Goal: Task Accomplishment & Management: Manage account settings

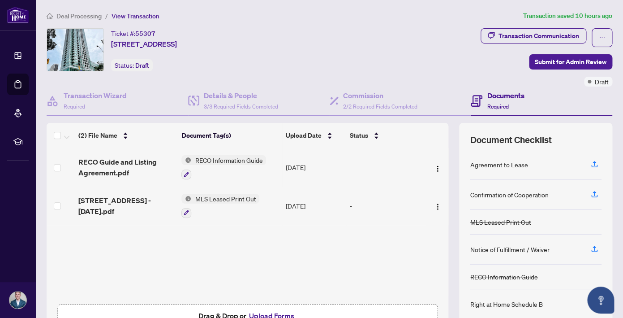
click at [91, 17] on span "Deal Processing" at bounding box center [78, 16] width 45 height 8
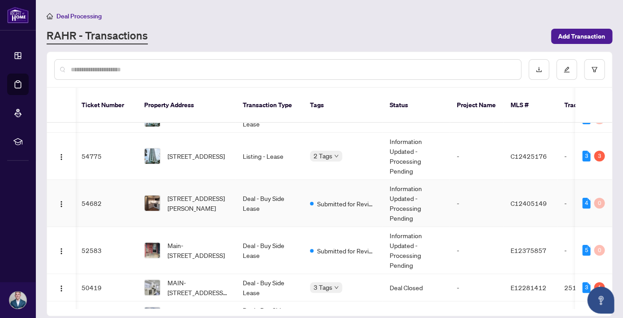
scroll to position [0, 1]
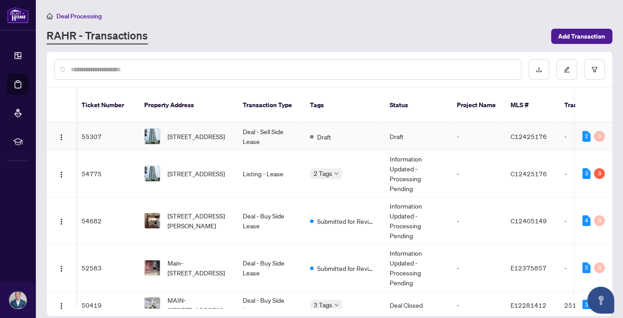
click at [381, 125] on td "Draft" at bounding box center [343, 136] width 80 height 27
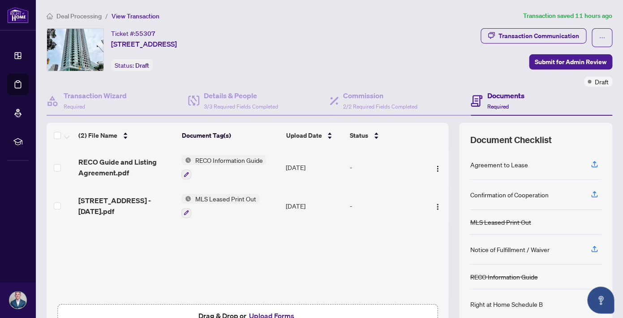
scroll to position [57, 0]
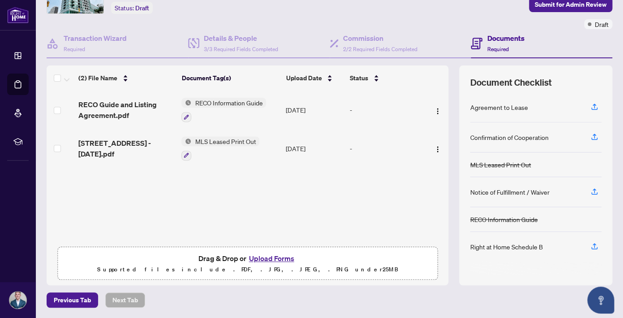
click at [275, 257] on button "Upload Forms" at bounding box center [271, 258] width 51 height 12
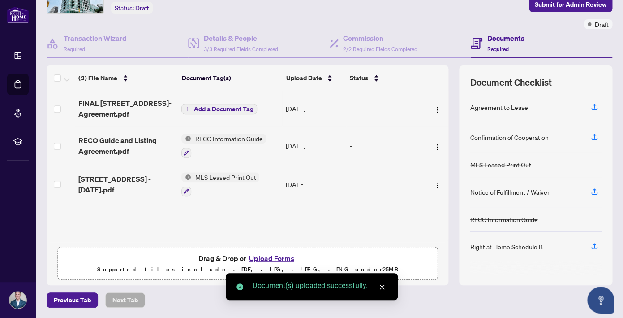
click at [220, 106] on span "Add a Document Tag" at bounding box center [223, 109] width 60 height 6
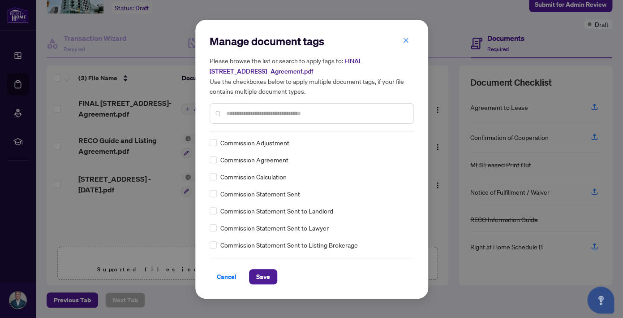
scroll to position [425, 0]
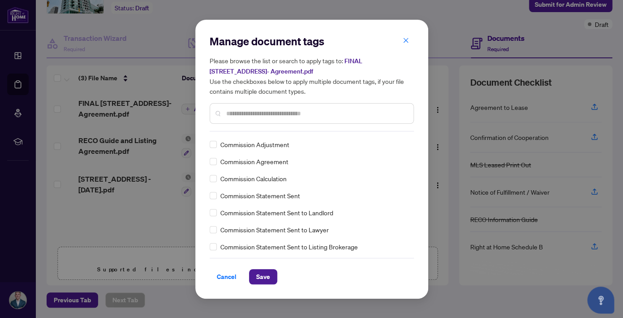
click at [254, 112] on input "text" at bounding box center [316, 113] width 180 height 10
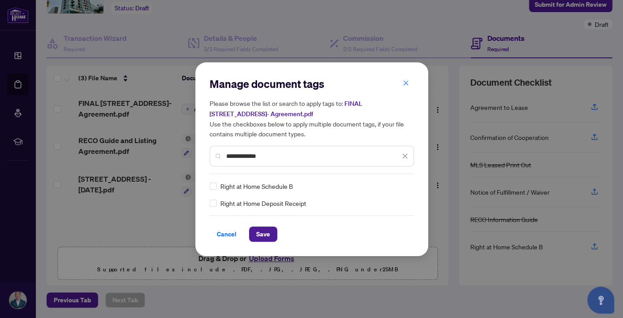
scroll to position [0, 0]
type input "**********"
click at [266, 230] on span "Save" at bounding box center [263, 234] width 14 height 14
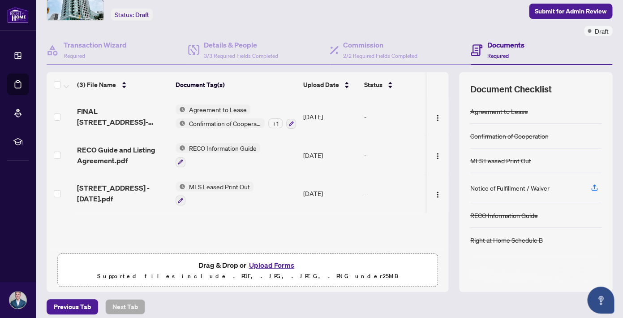
scroll to position [52, 0]
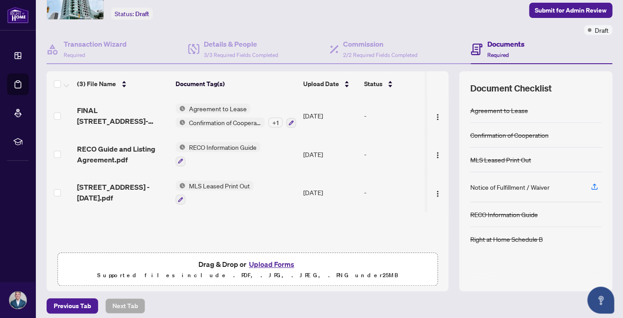
click at [273, 122] on div "+ 1" at bounding box center [275, 122] width 14 height 10
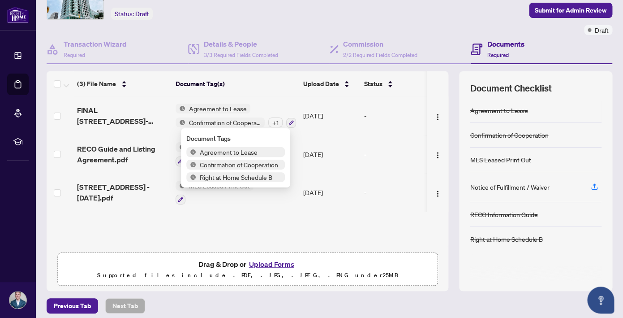
click at [299, 229] on div "FINAL [STREET_ADDRESS]- Agreement.pdf Agreement to Lease Confirmation of Cooper…" at bounding box center [248, 171] width 402 height 151
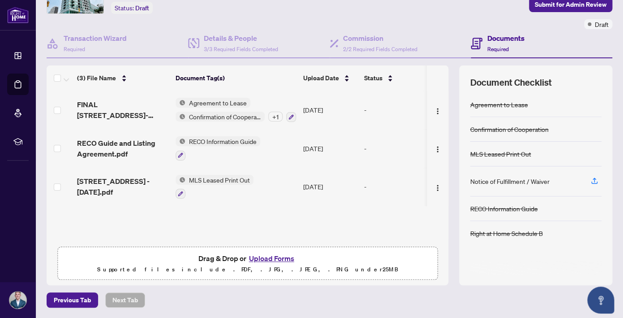
scroll to position [0, 0]
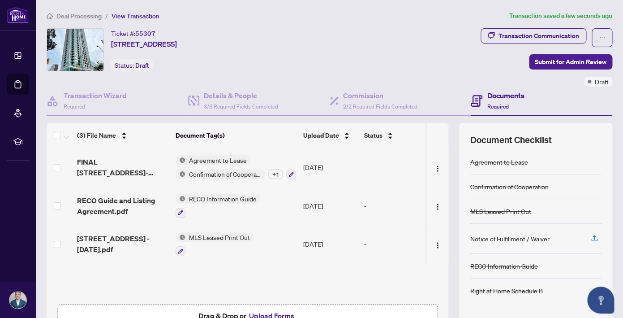
click at [77, 17] on span "Deal Processing" at bounding box center [78, 16] width 45 height 8
